Goal: Task Accomplishment & Management: Complete application form

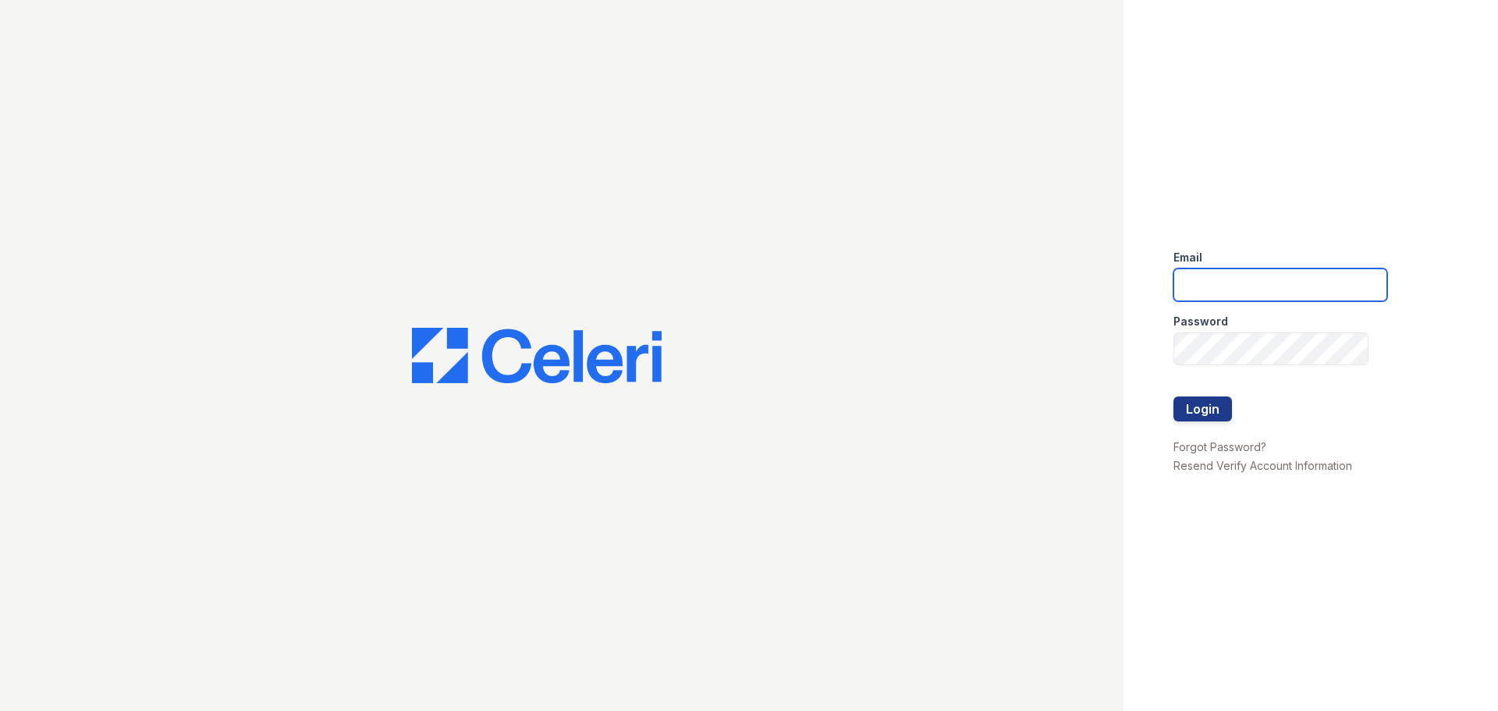
click at [1244, 279] on input "email" at bounding box center [1281, 284] width 214 height 33
click at [1174, 396] on button "Login" at bounding box center [1203, 408] width 59 height 25
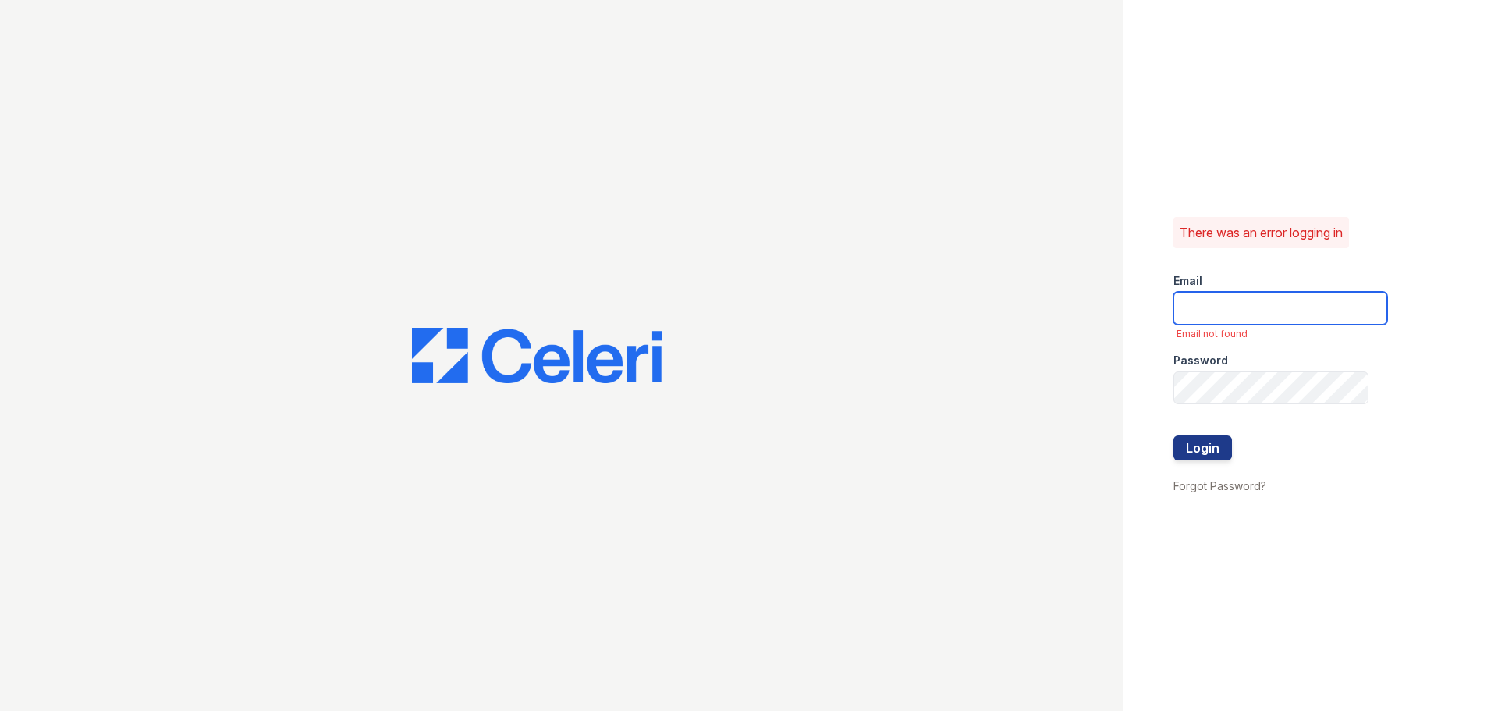
click at [1175, 305] on input "email" at bounding box center [1281, 308] width 214 height 33
click at [1174, 435] on button "Login" at bounding box center [1203, 447] width 59 height 25
type input "[EMAIL_ADDRESS][DOMAIN_NAME]"
click at [1188, 311] on input "email" at bounding box center [1281, 308] width 214 height 33
type input "treillo@mmgmgt.com"
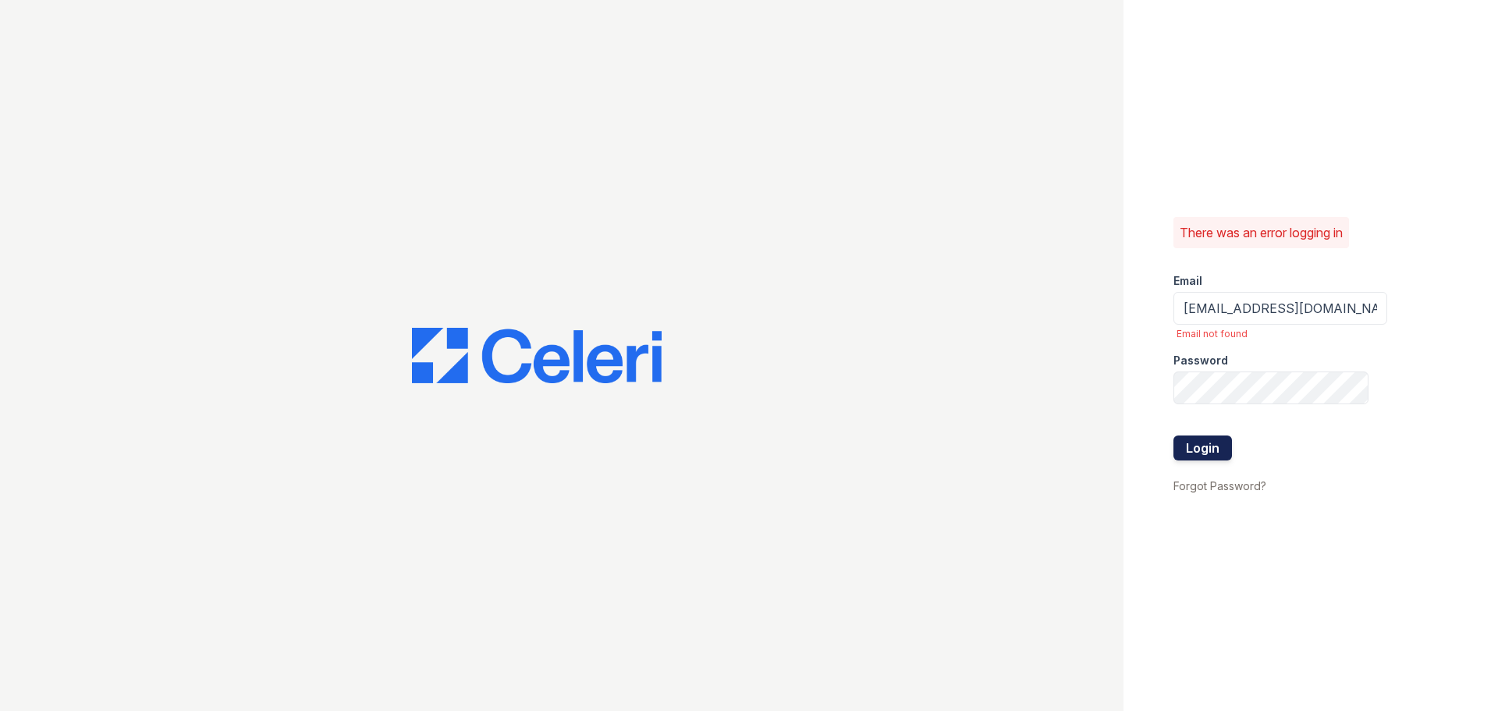
click at [1202, 453] on button "Login" at bounding box center [1203, 447] width 59 height 25
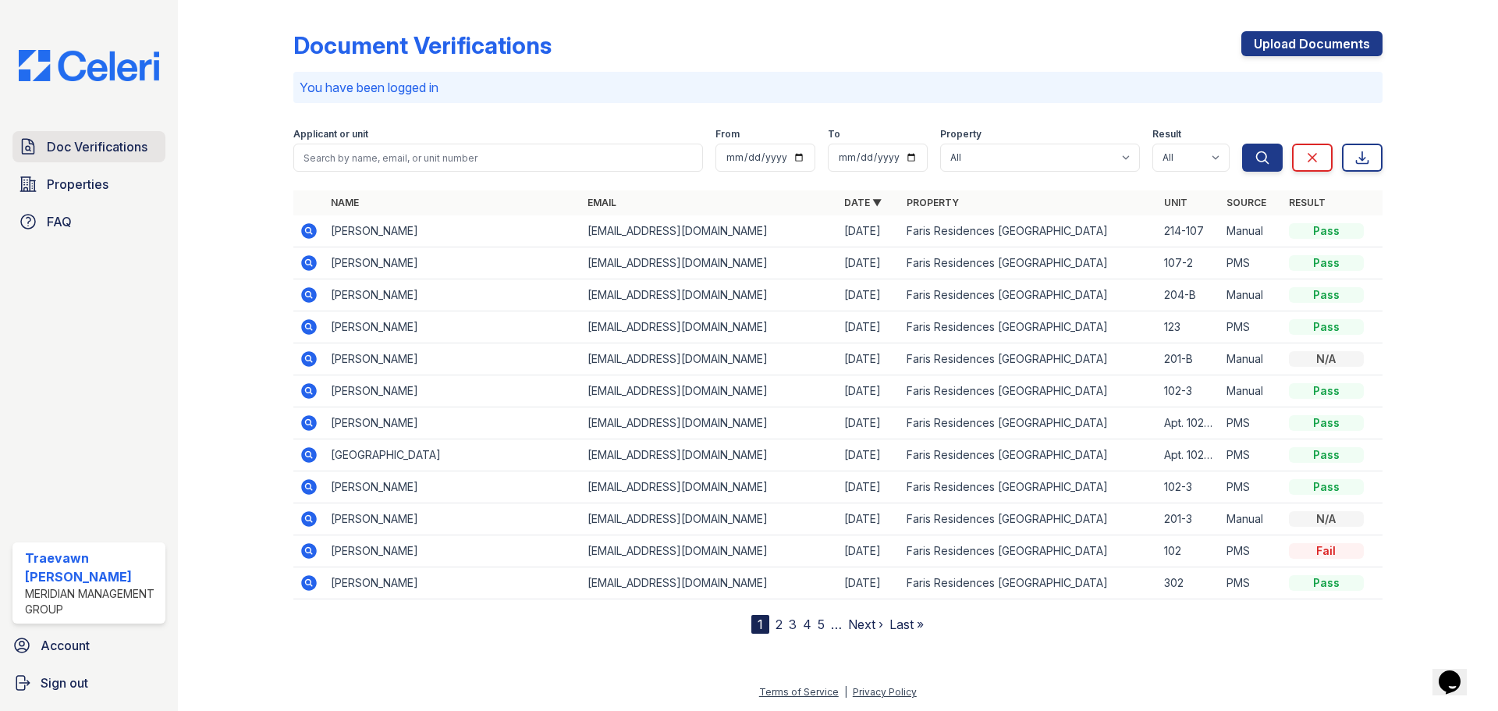
click at [97, 147] on span "Doc Verifications" at bounding box center [97, 146] width 101 height 19
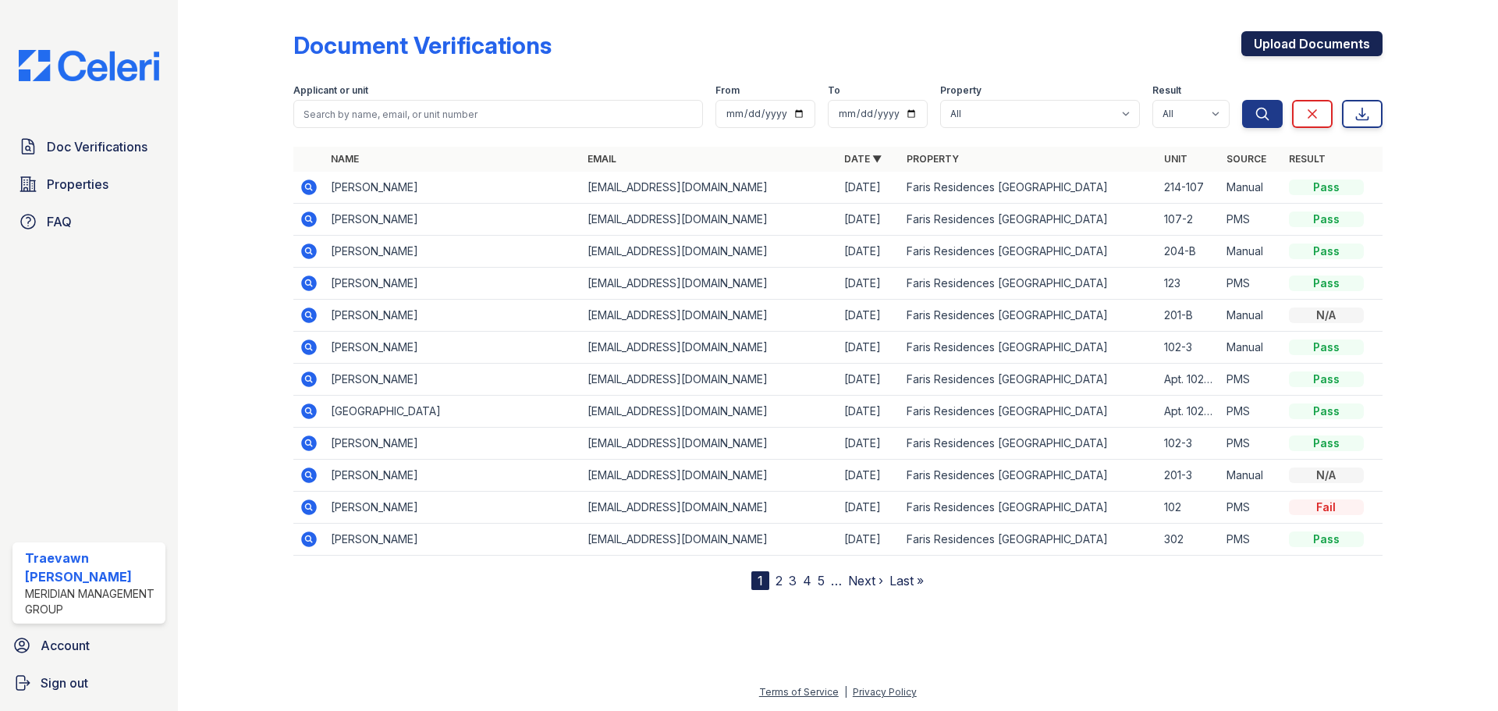
click at [1332, 36] on link "Upload Documents" at bounding box center [1311, 43] width 141 height 25
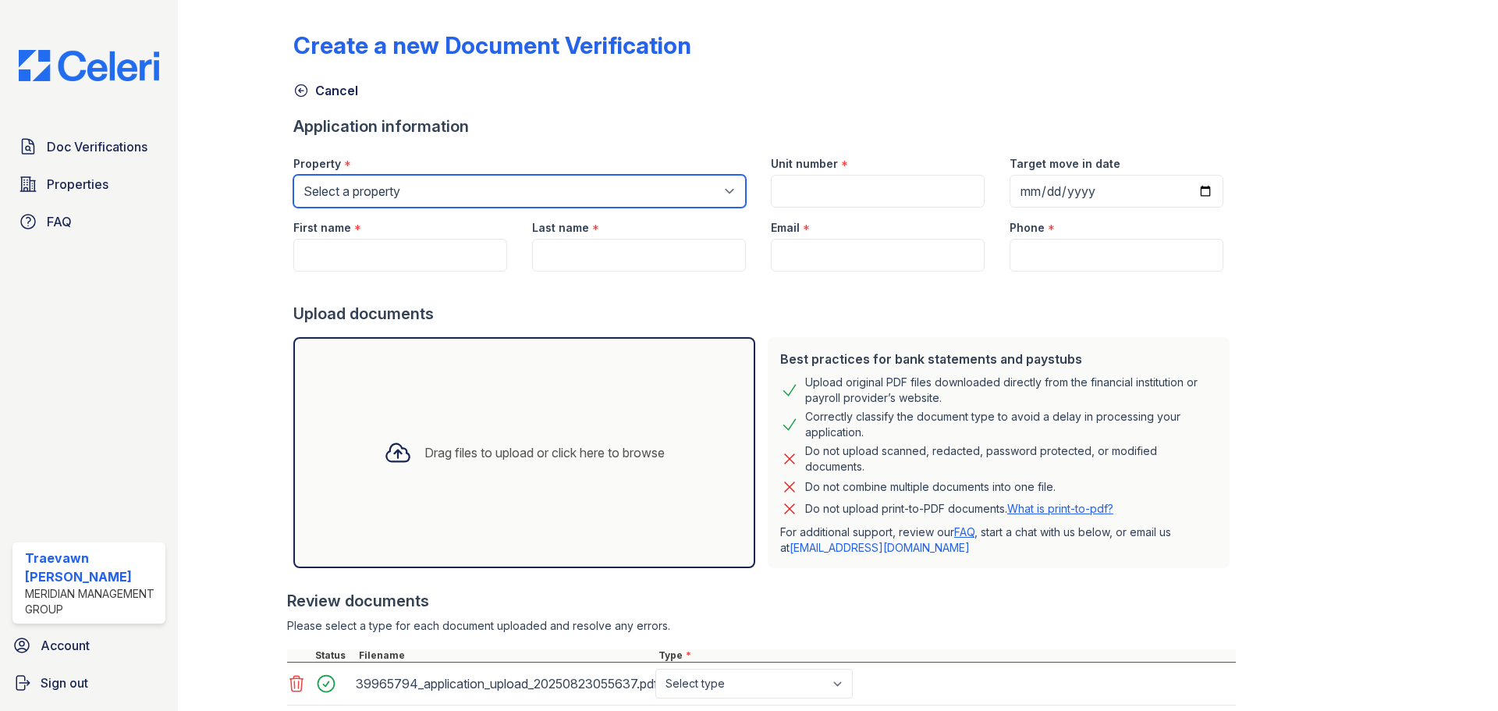
click at [470, 202] on select "Select a property Faris Residences Goose Creek Faris Residences Moncks Corner" at bounding box center [519, 191] width 453 height 33
select select "650"
click at [293, 175] on select "Select a property Faris Residences Goose Creek Faris Residences Moncks Corner" at bounding box center [519, 191] width 453 height 33
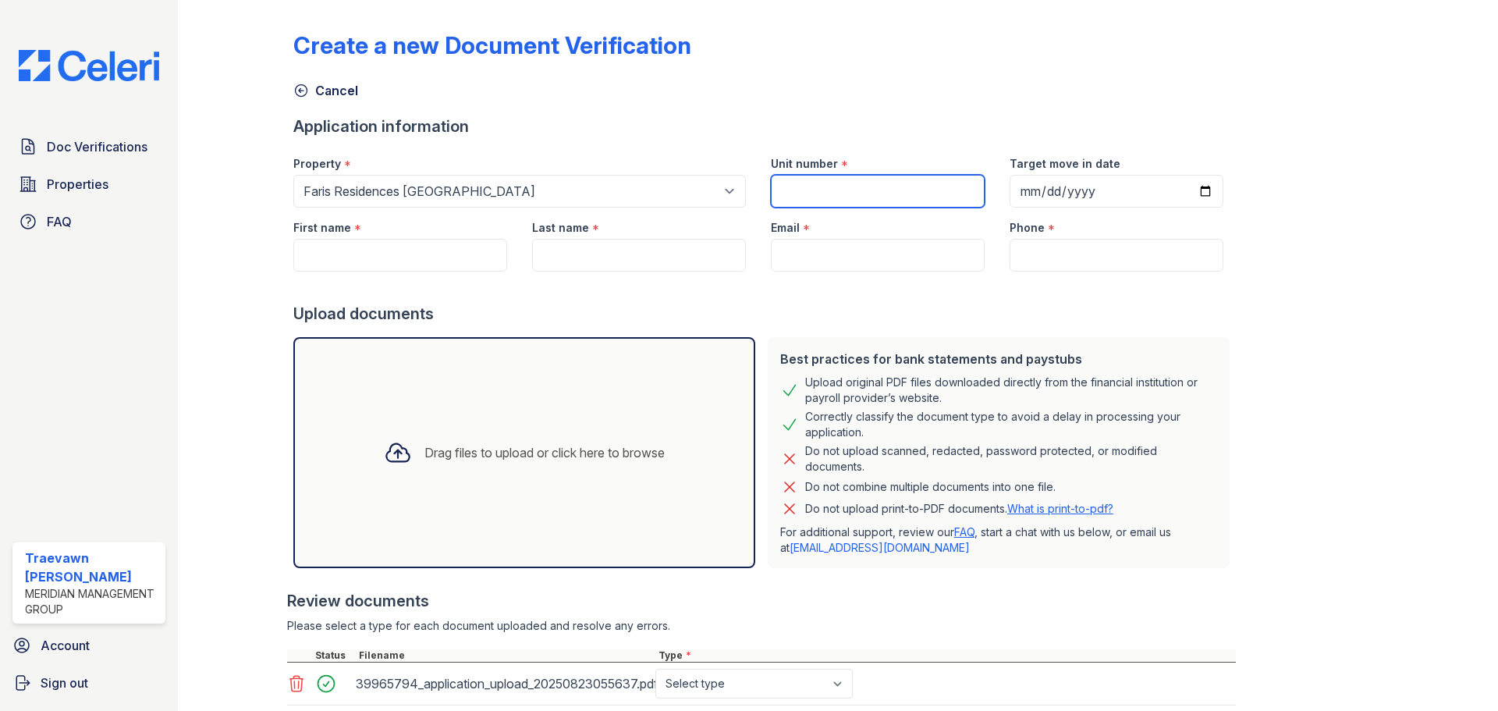
click at [843, 188] on input "Unit number" at bounding box center [878, 191] width 214 height 33
type input "301-A"
click at [1010, 187] on input "Target move in date" at bounding box center [1117, 191] width 214 height 33
type input "2025-10-21"
click at [352, 252] on input "First name" at bounding box center [400, 255] width 214 height 33
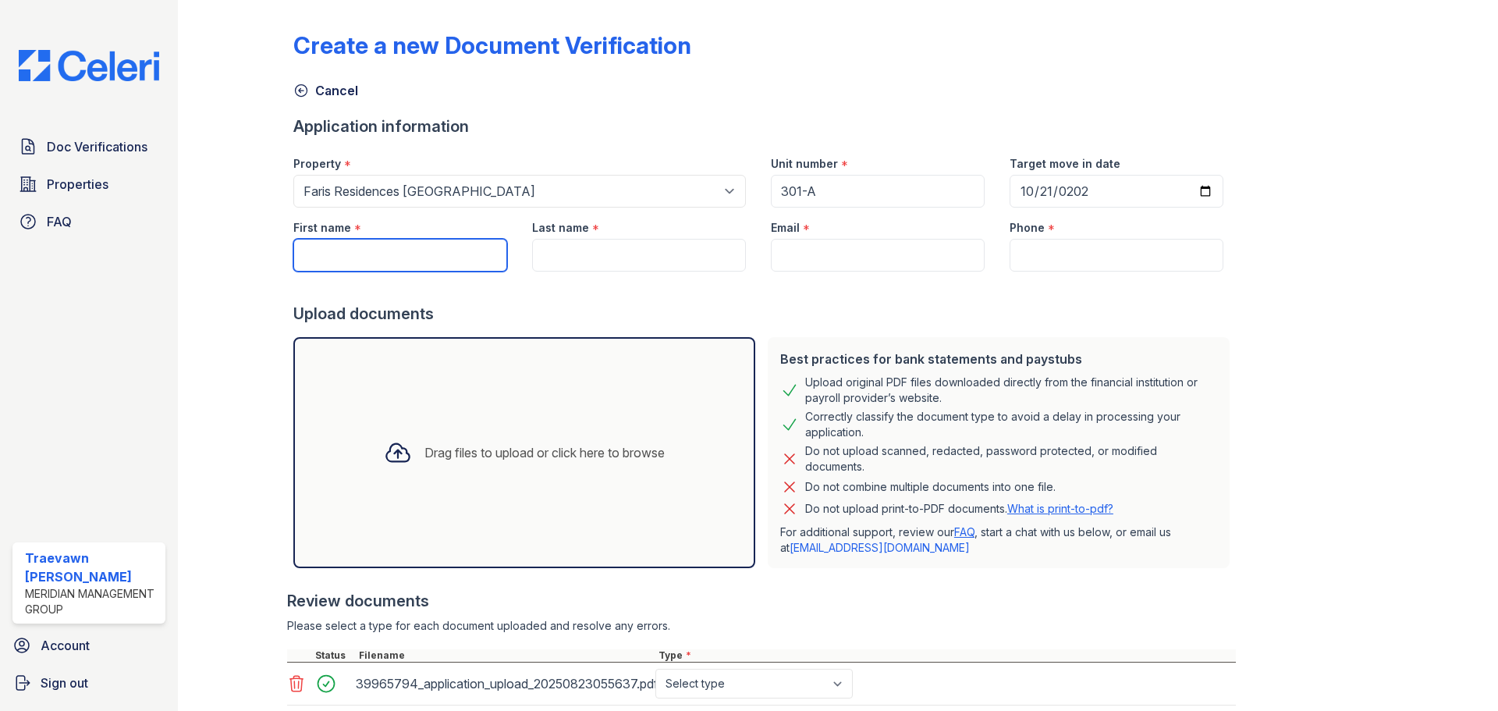
click at [401, 265] on input "First name" at bounding box center [400, 255] width 214 height 33
paste input "Javonne"
type input "Javonne"
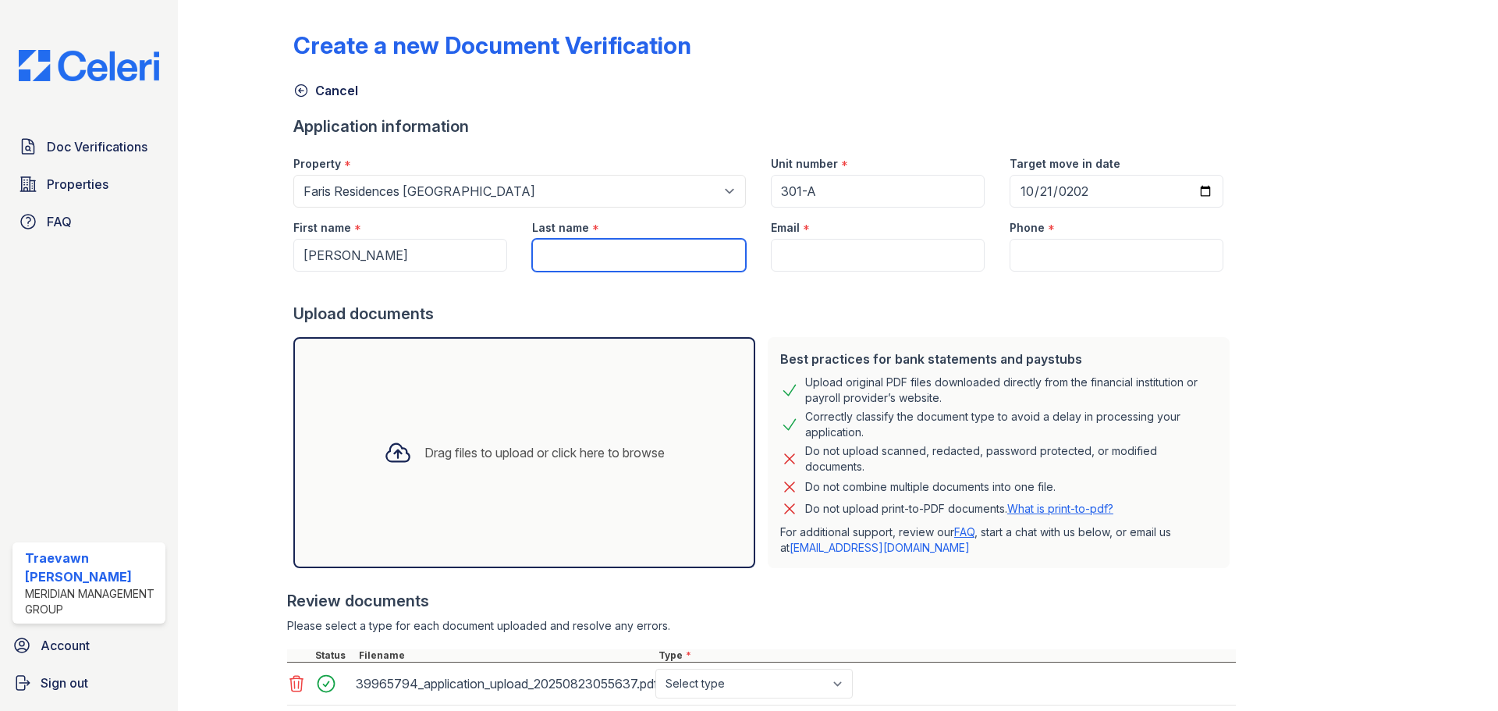
click at [601, 251] on input "Last name" at bounding box center [639, 255] width 214 height 33
paste input "Aikens"
type input "Aikens"
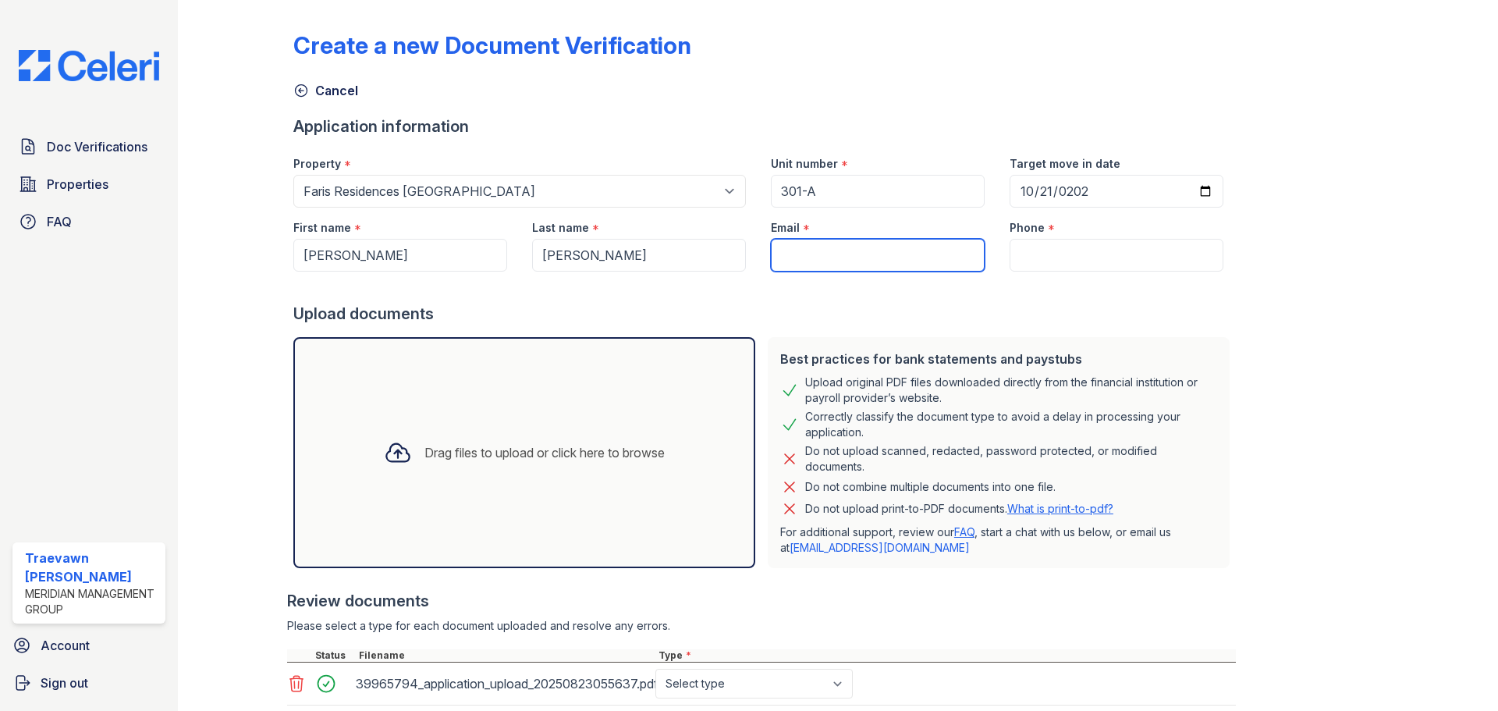
click at [796, 262] on input "Email" at bounding box center [878, 255] width 214 height 33
paste input "javonne.aikens@yahoo.com"
type input "javonne.aikens@yahoo.com"
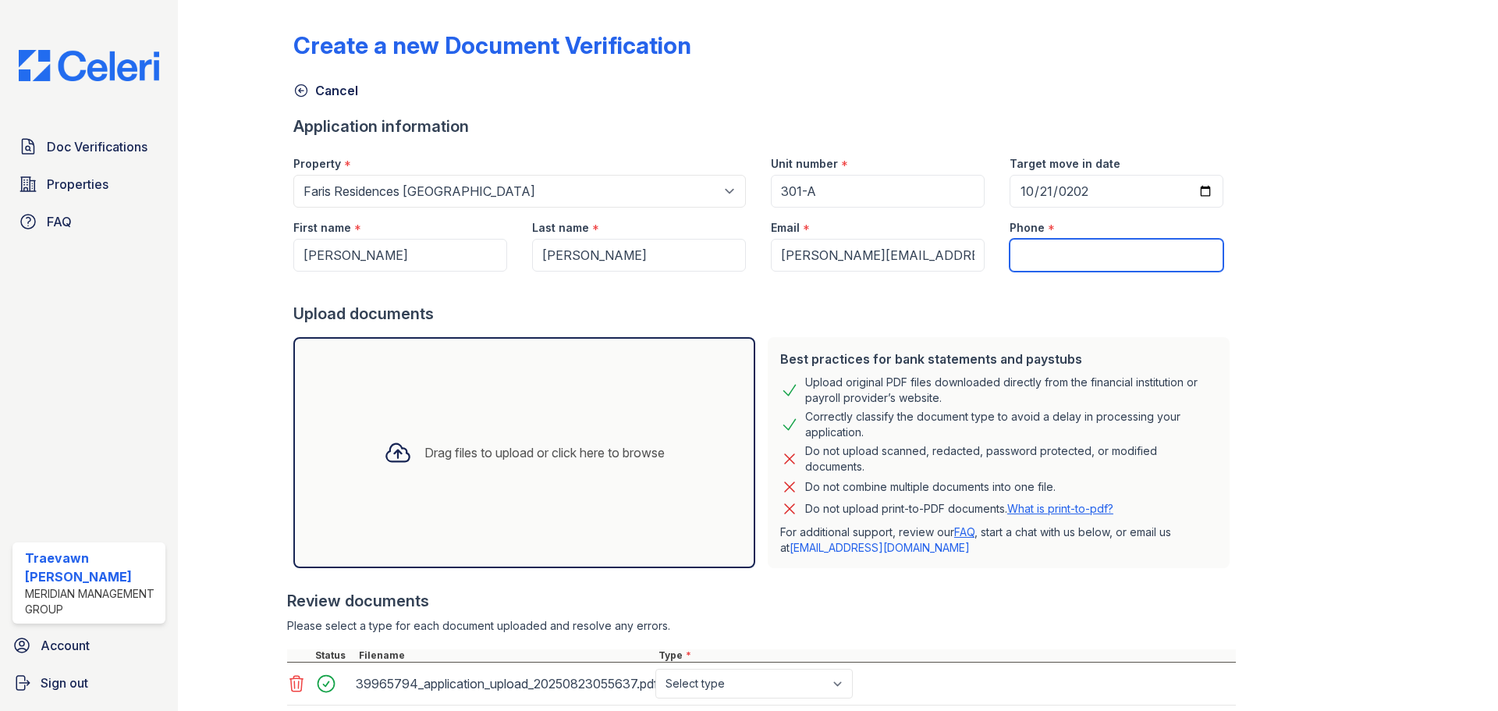
click at [1061, 260] on input "Phone" at bounding box center [1117, 255] width 214 height 33
paste input "(843) 830-6720"
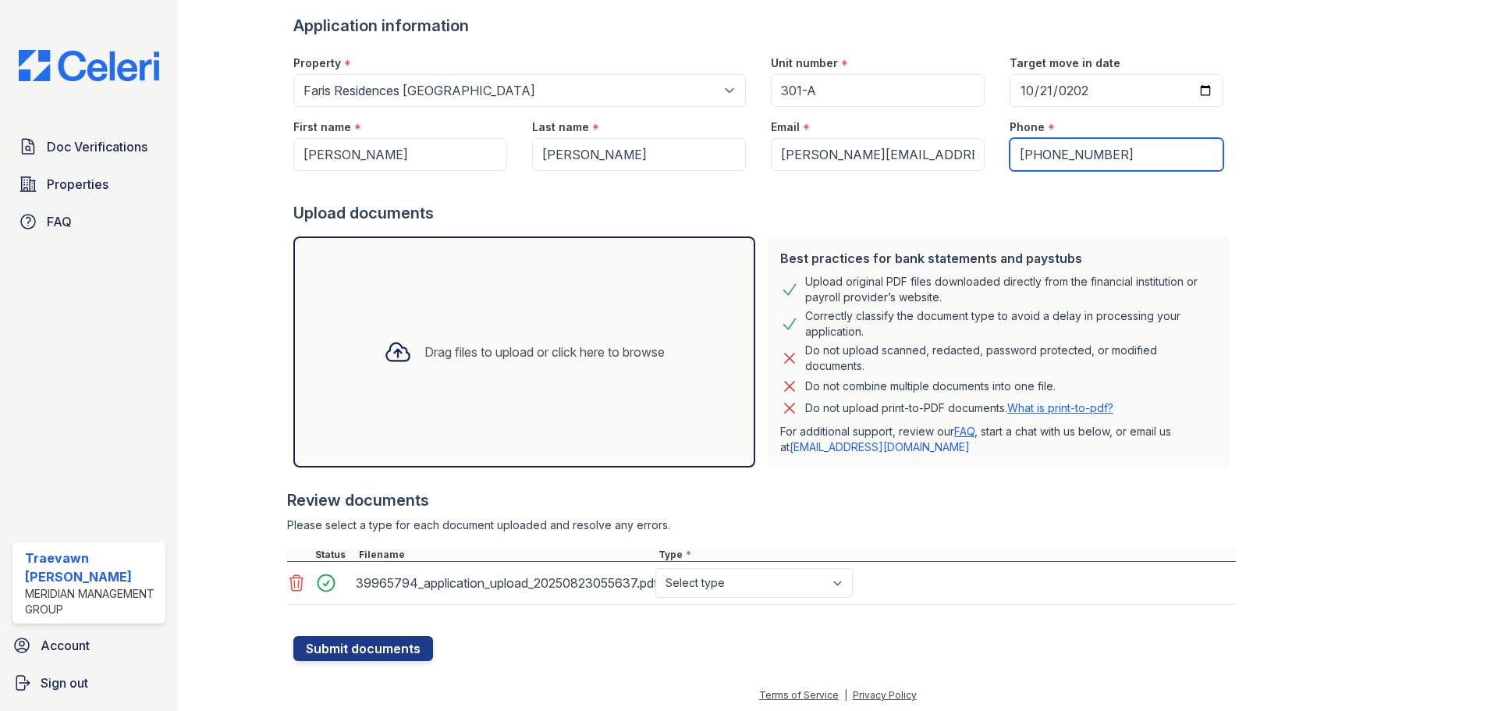
scroll to position [104, 0]
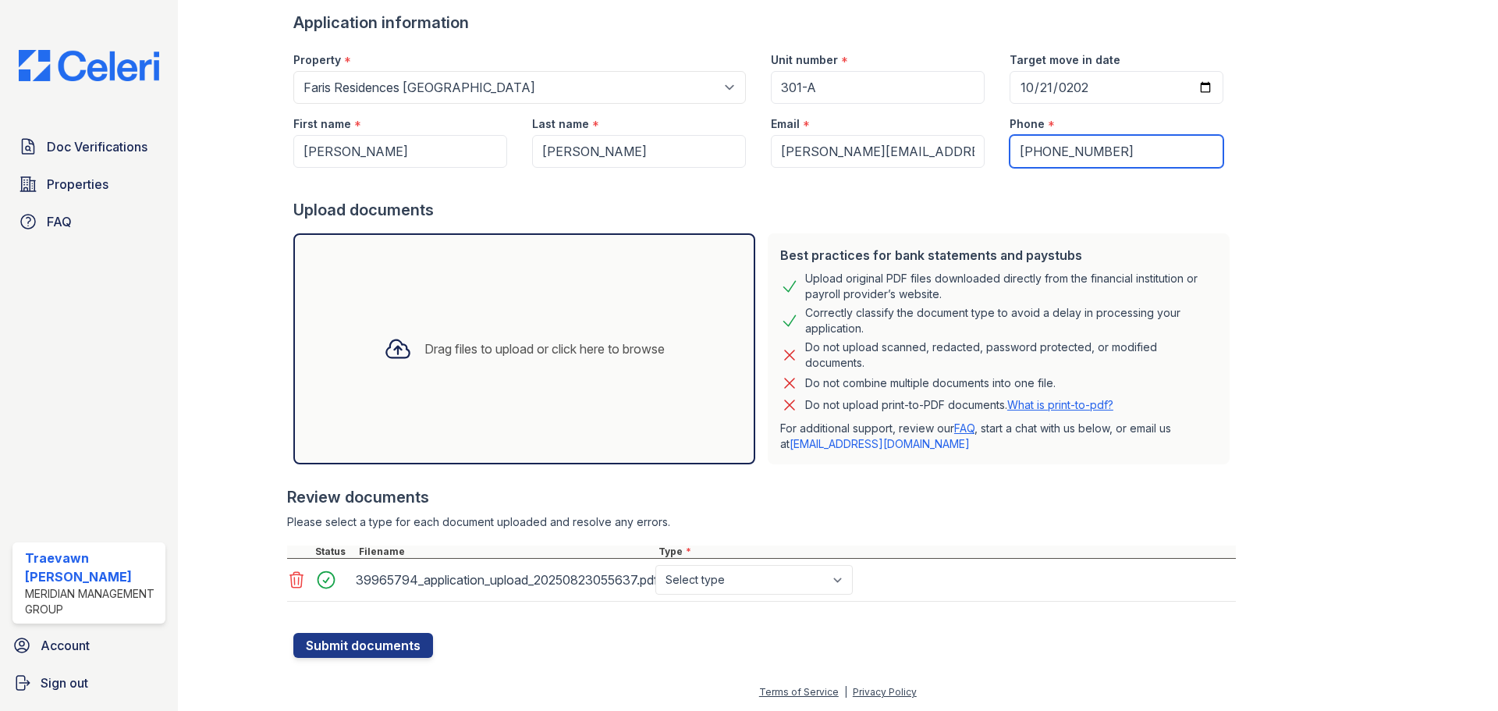
type input "(843) 830-6720"
click at [724, 581] on select "Select type Paystub Bank Statement Offer Letter Tax Documents Benefit Award Let…" at bounding box center [753, 580] width 197 height 30
select select "offer_letter"
click at [655, 565] on select "Select type Paystub Bank Statement Offer Letter Tax Documents Benefit Award Let…" at bounding box center [753, 580] width 197 height 30
click at [375, 640] on button "Submit documents" at bounding box center [363, 645] width 140 height 25
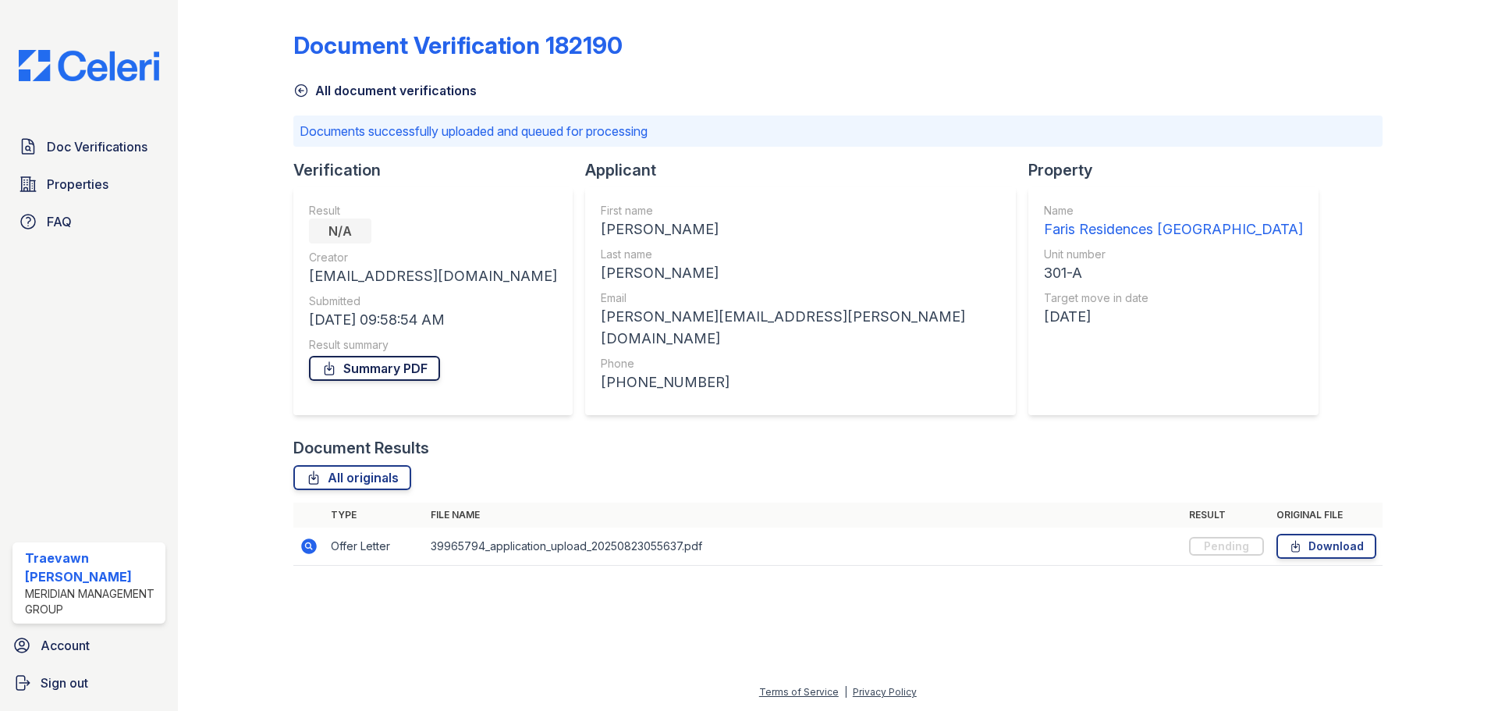
click at [358, 364] on link "Summary PDF" at bounding box center [374, 368] width 131 height 25
click at [357, 361] on link "Summary PDF" at bounding box center [374, 368] width 131 height 25
